Goal: Find specific page/section: Find specific page/section

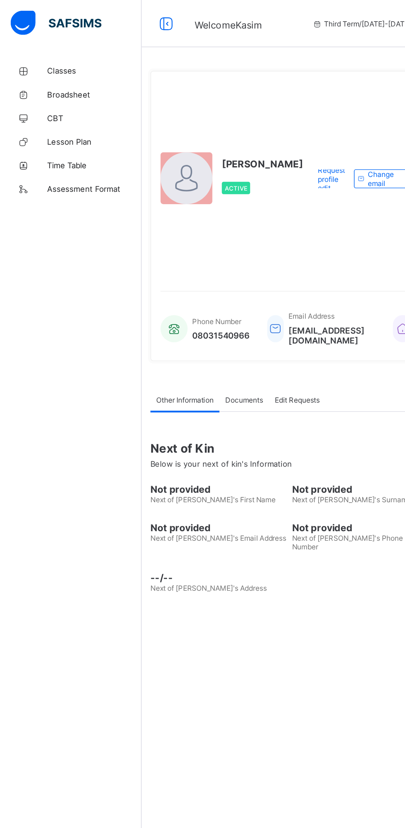
click at [43, 50] on span "Classes" at bounding box center [66, 49] width 66 height 7
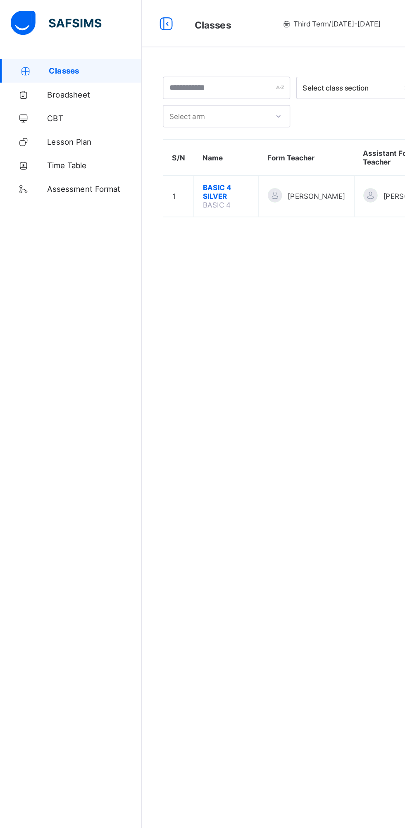
click at [160, 128] on span "BASIC 4 SILVER" at bounding box center [158, 134] width 33 height 12
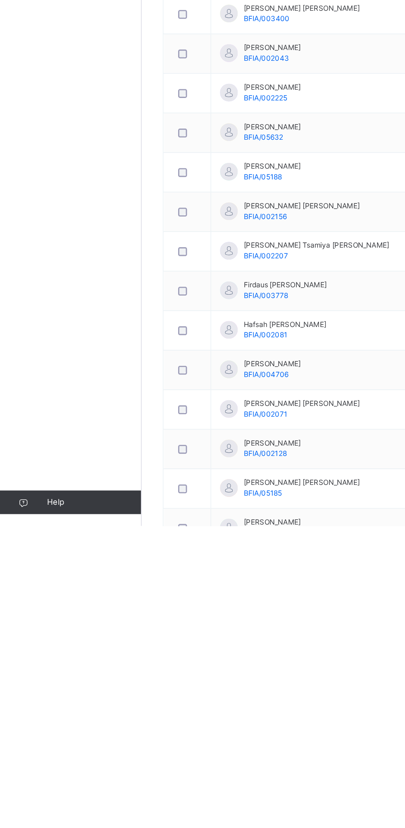
scroll to position [170, 0]
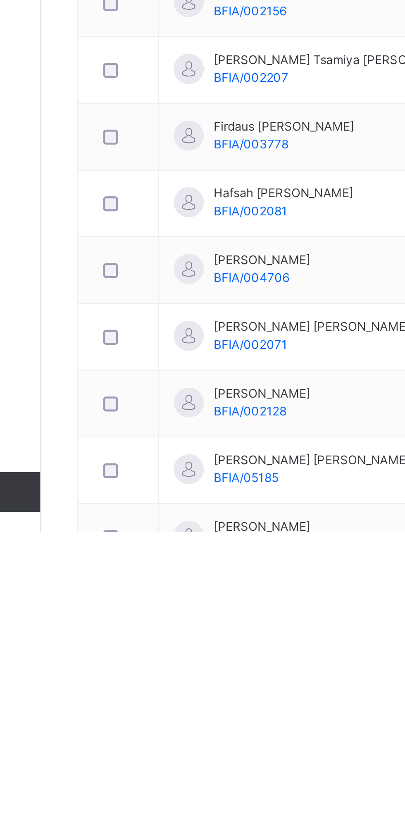
click at [197, 804] on span "BFIA/05185" at bounding box center [184, 805] width 27 height 6
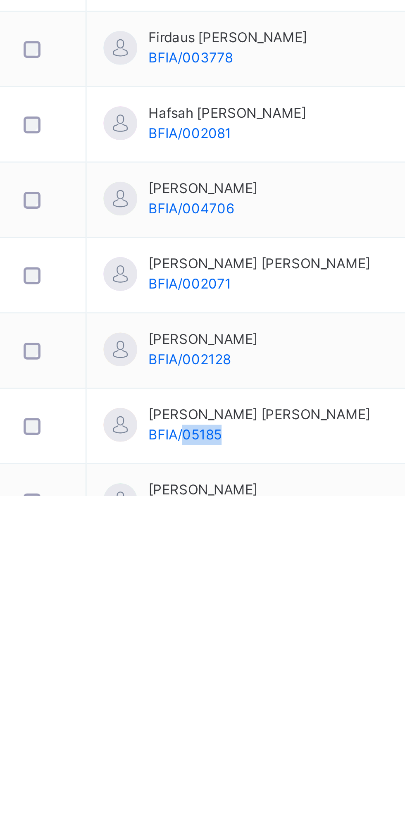
click at [207, 822] on span "[PERSON_NAME]" at bounding box center [191, 825] width 40 height 7
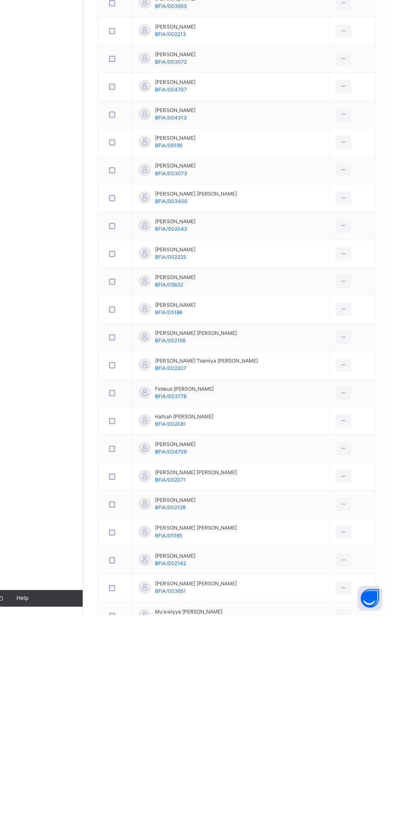
scroll to position [269, 0]
